Goal: Task Accomplishment & Management: Manage account settings

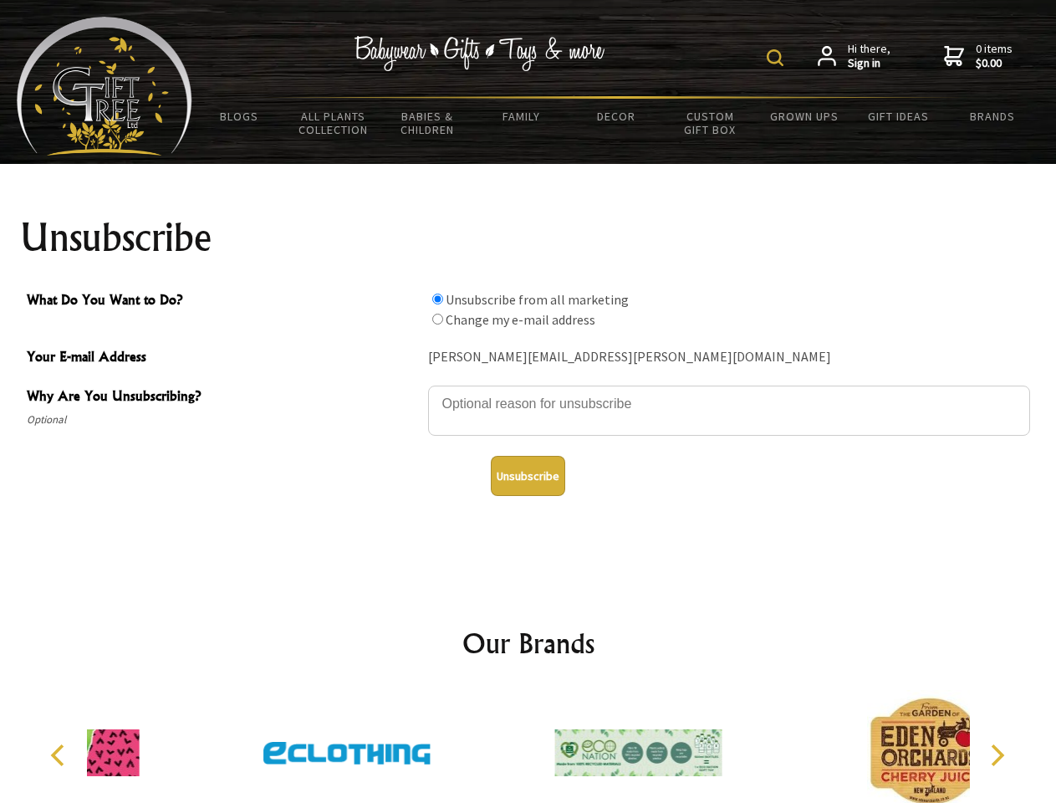
click at [778, 58] on img at bounding box center [775, 57] width 17 height 17
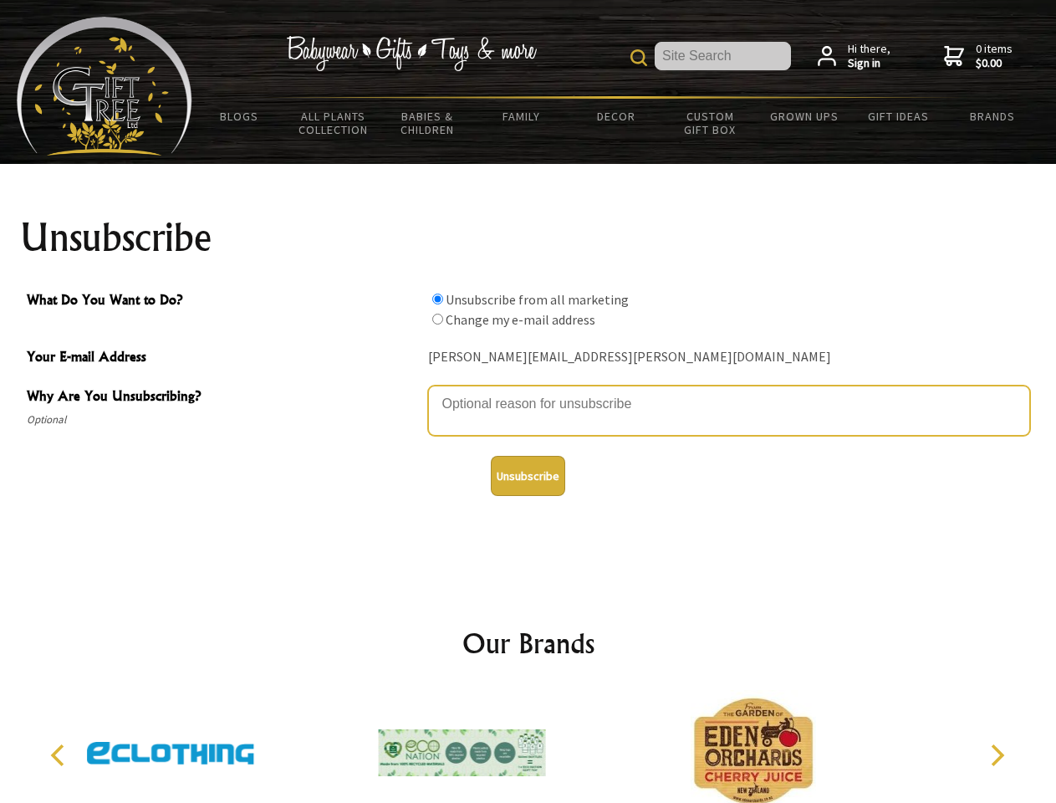
click at [529, 391] on textarea "Why Are You Unsubscribing?" at bounding box center [729, 411] width 602 height 50
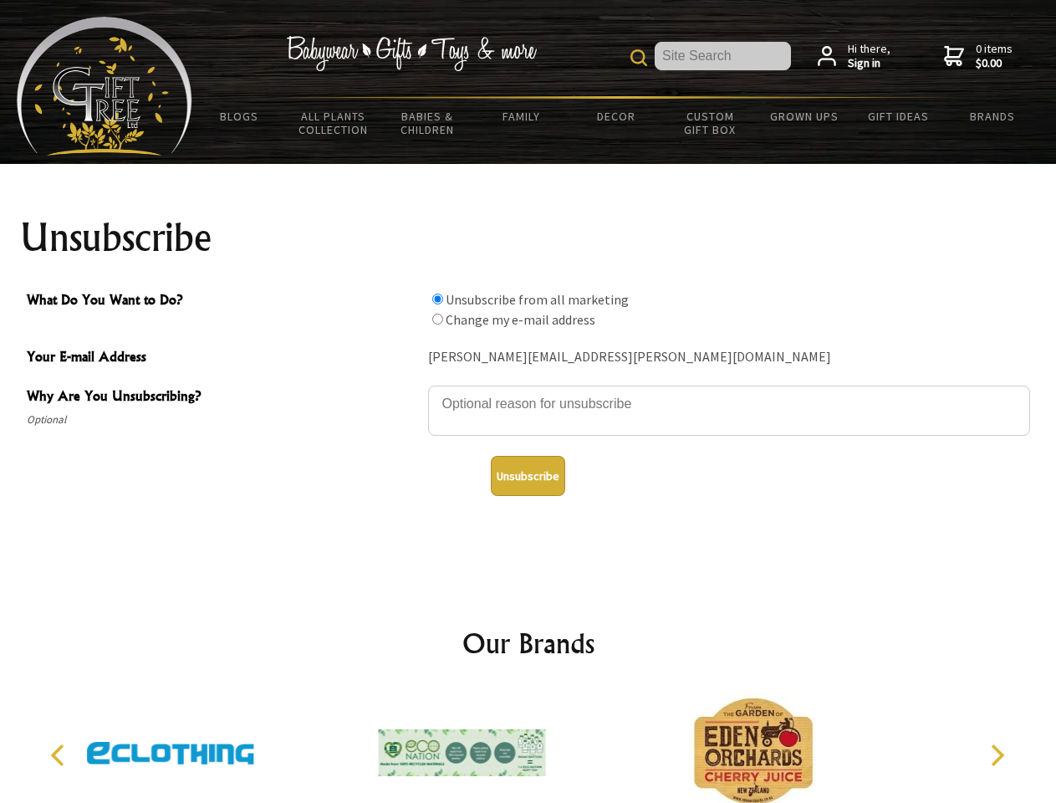
click at [437, 299] on input "What Do You Want to Do?" at bounding box center [437, 299] width 11 height 11
click at [437, 319] on input "What Do You Want to Do?" at bounding box center [437, 319] width 11 height 11
click at [528, 476] on button "Unsubscribe" at bounding box center [528, 476] width 74 height 40
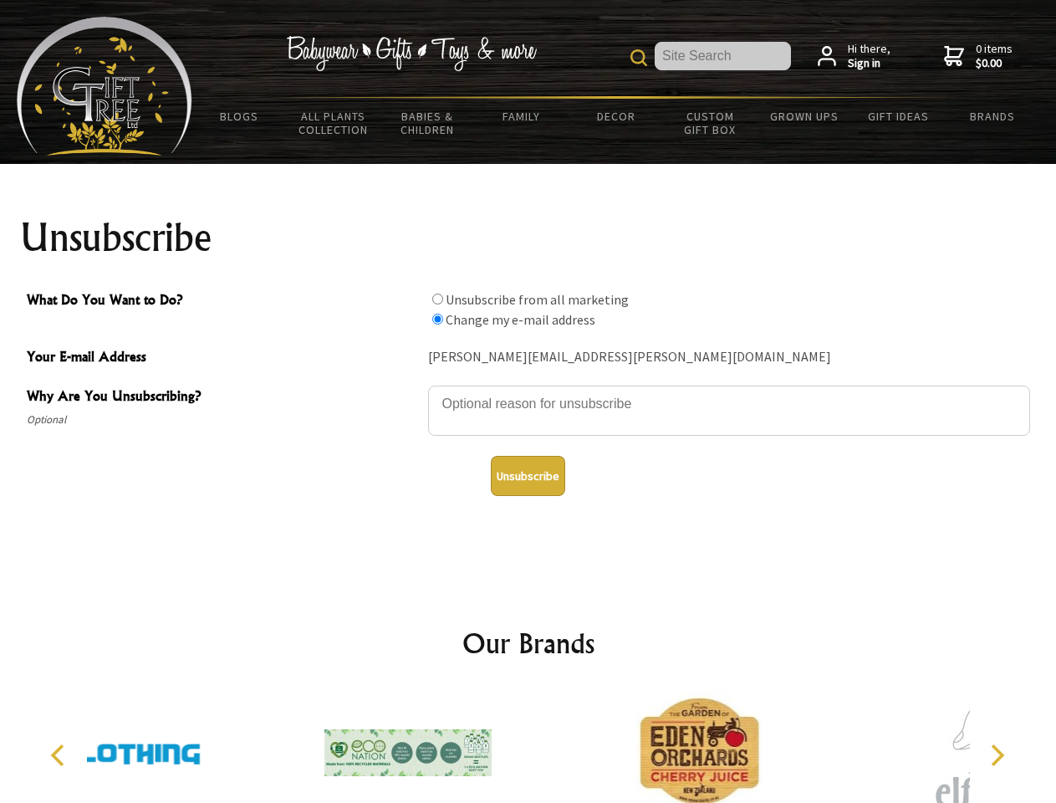
radio input "true"
click at [60, 755] on icon "Previous" at bounding box center [60, 755] width 22 height 22
click at [997, 755] on icon "Next" at bounding box center [996, 755] width 22 height 22
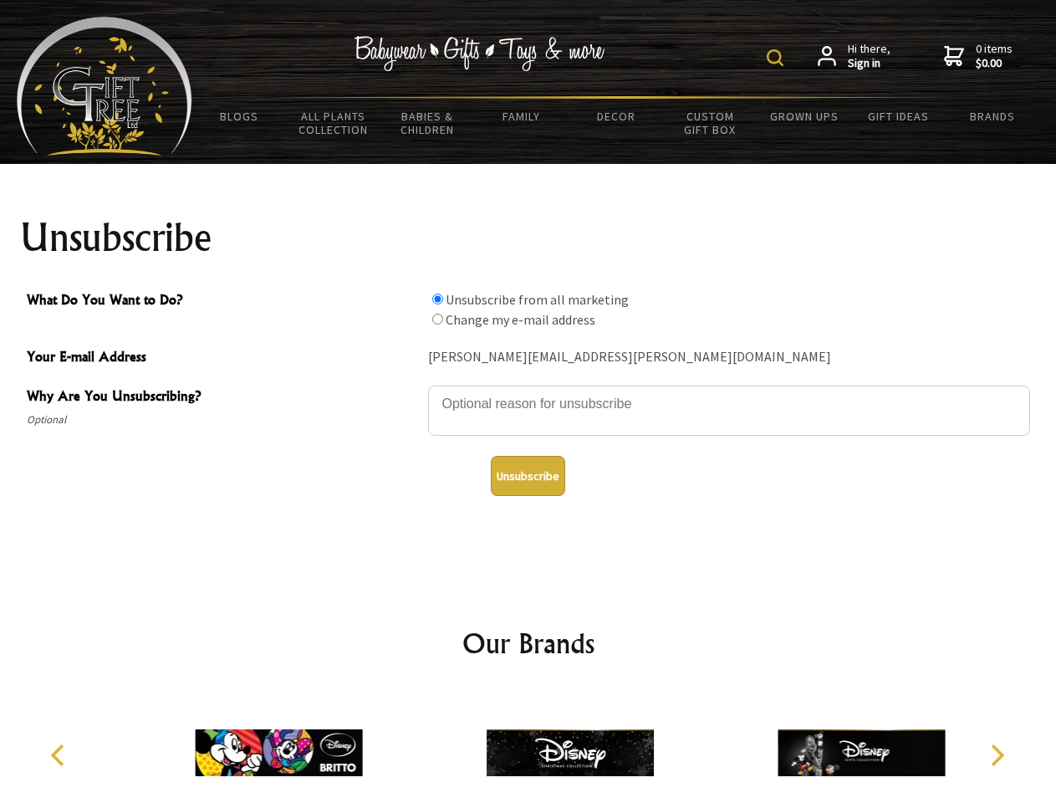
click at [778, 58] on img at bounding box center [775, 57] width 17 height 17
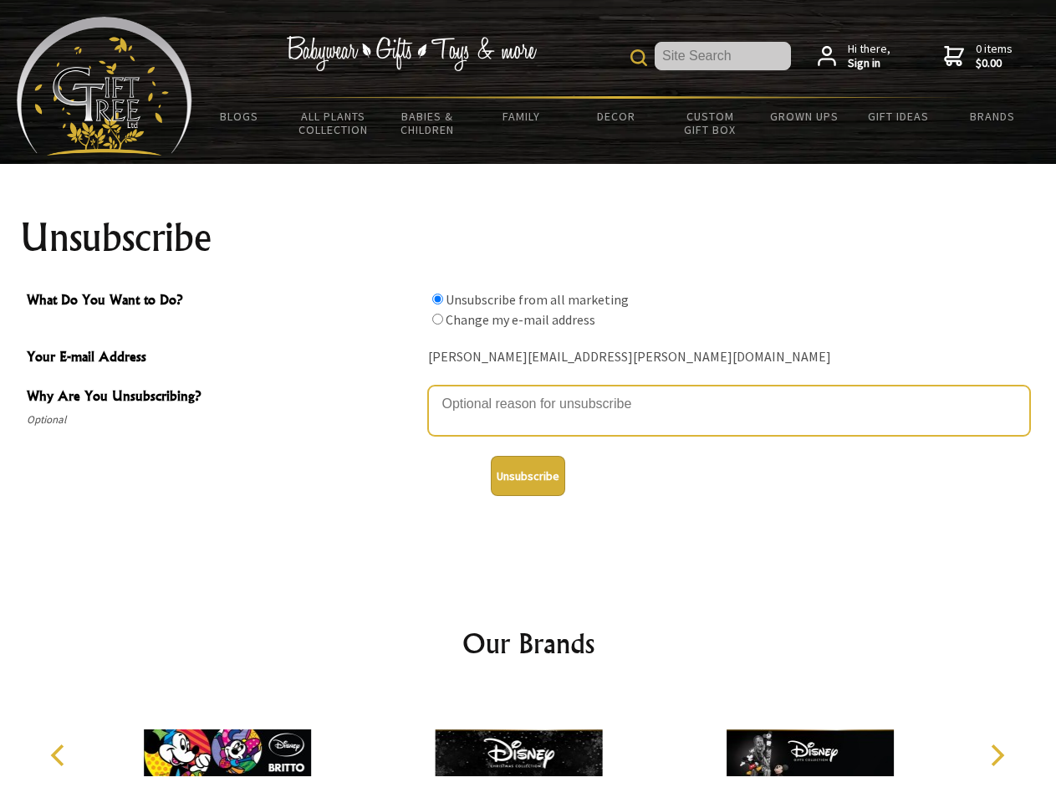
click at [529, 391] on textarea "Why Are You Unsubscribing?" at bounding box center [729, 411] width 602 height 50
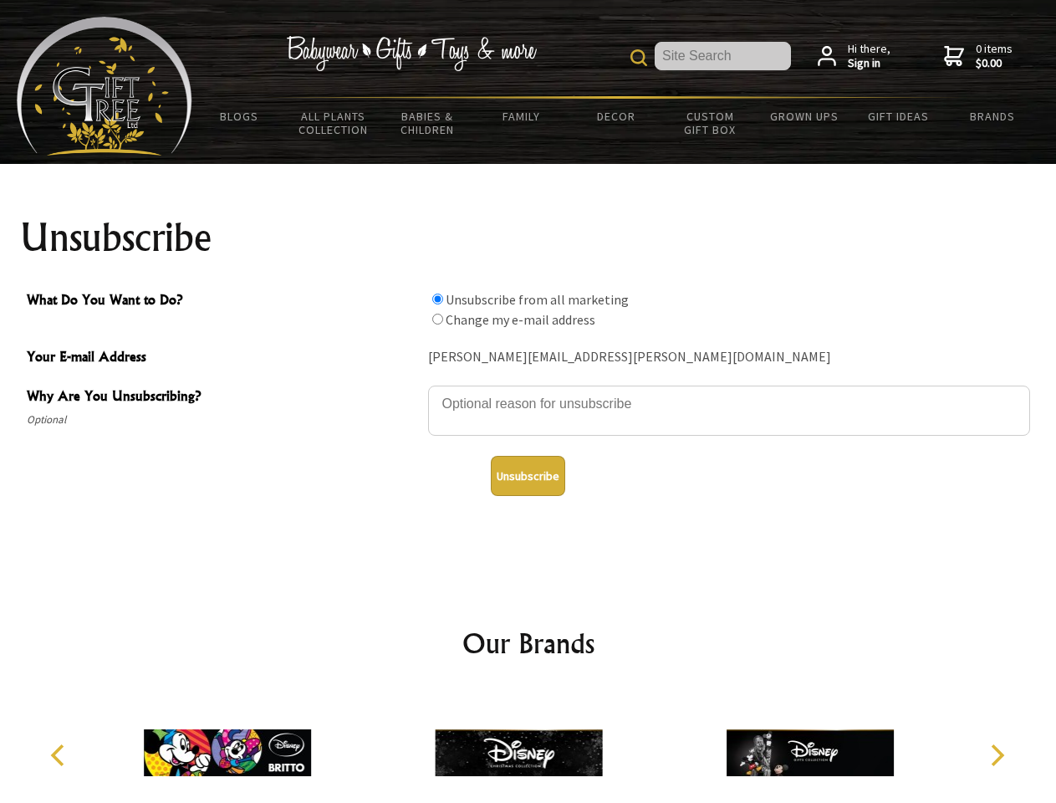
click at [437, 299] on input "What Do You Want to Do?" at bounding box center [437, 299] width 11 height 11
click at [437, 319] on input "What Do You Want to Do?" at bounding box center [437, 319] width 11 height 11
radio input "true"
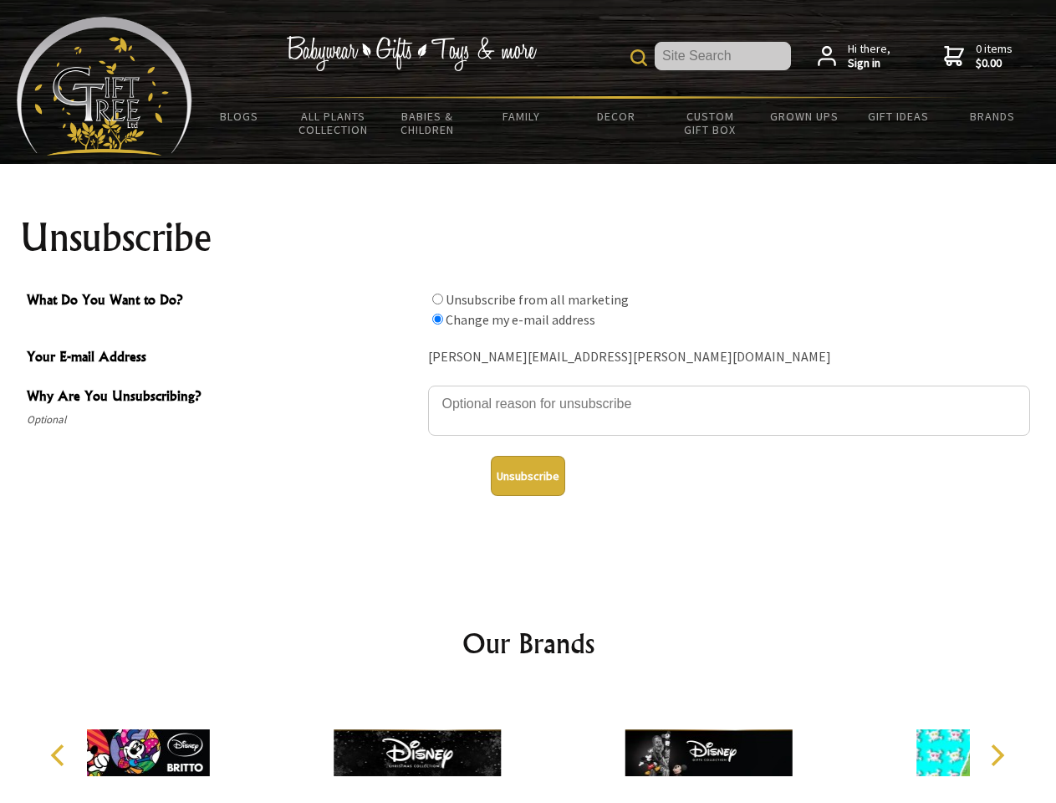
click at [528, 476] on button "Unsubscribe" at bounding box center [528, 476] width 74 height 40
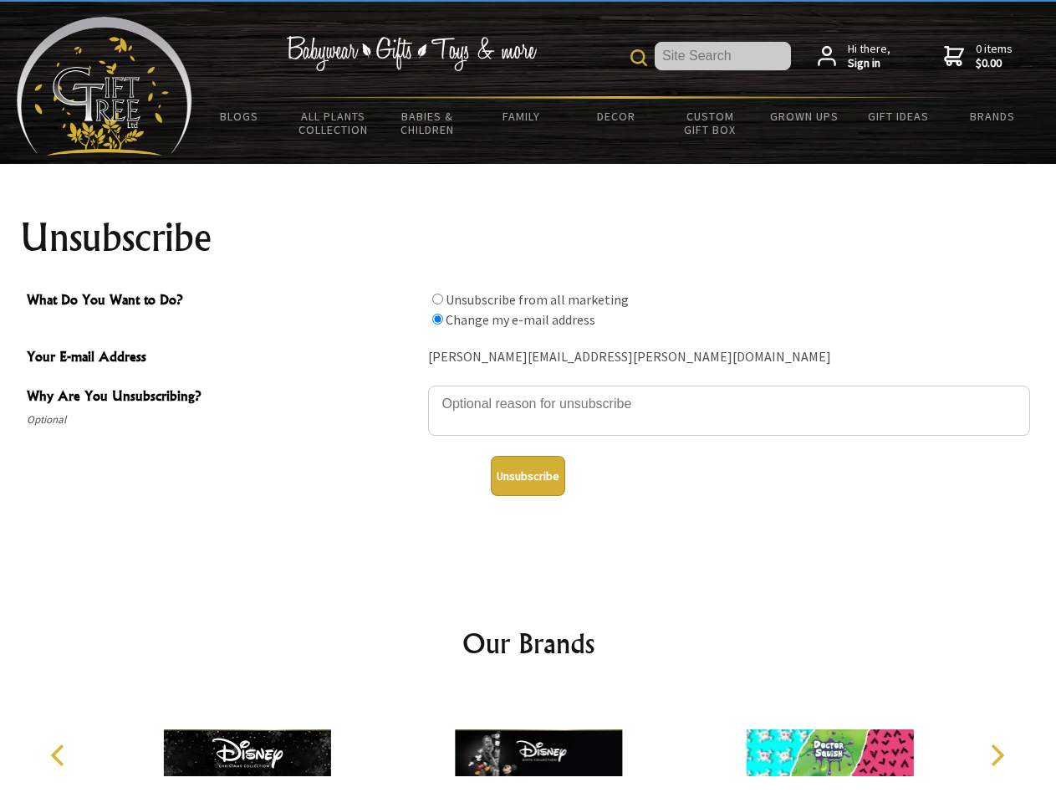
click at [529, 746] on img at bounding box center [538, 752] width 167 height 125
click at [60, 755] on icon "Previous" at bounding box center [60, 755] width 22 height 22
click at [997, 755] on icon "Next" at bounding box center [996, 755] width 22 height 22
